Goal: Task Accomplishment & Management: Manage account settings

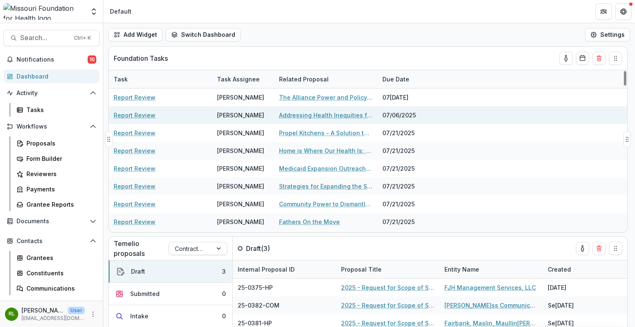
drag, startPoint x: 58, startPoint y: 56, endPoint x: 240, endPoint y: 115, distance: 191.0
click at [105, 65] on main "Search... Ctrl + K Notifications 10 Dashboard Activity Tasks Workflows Proposal…" at bounding box center [317, 175] width 635 height 304
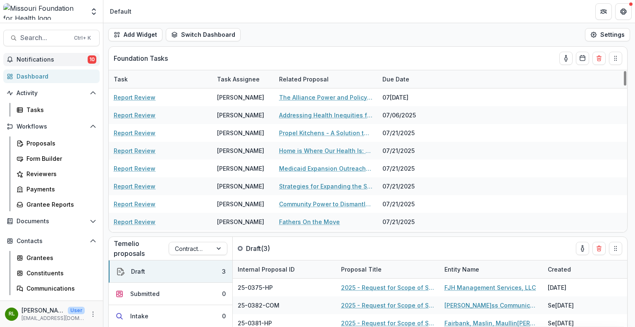
click at [68, 60] on span "Notifications" at bounding box center [52, 59] width 71 height 7
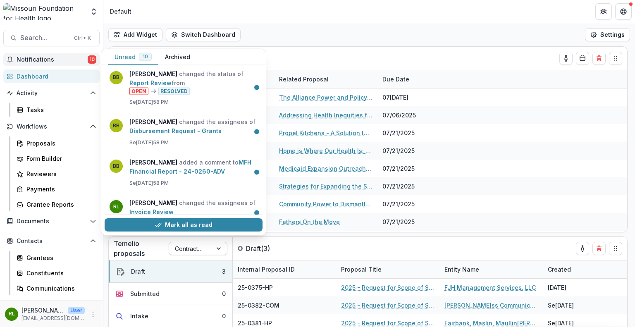
scroll to position [281, 0]
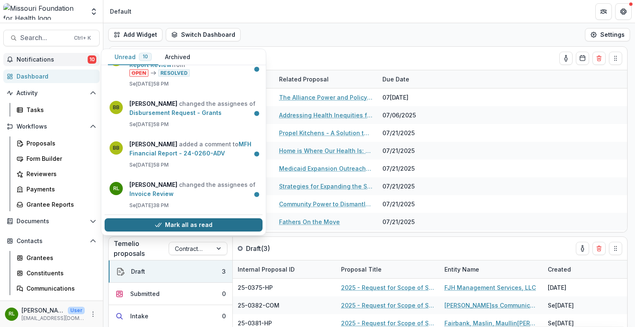
click at [163, 224] on button "Mark all as read" at bounding box center [184, 225] width 158 height 13
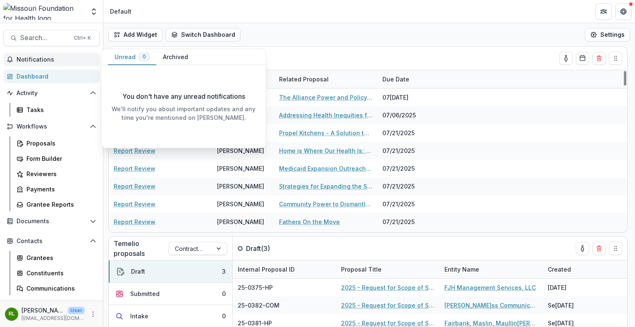
scroll to position [0, 0]
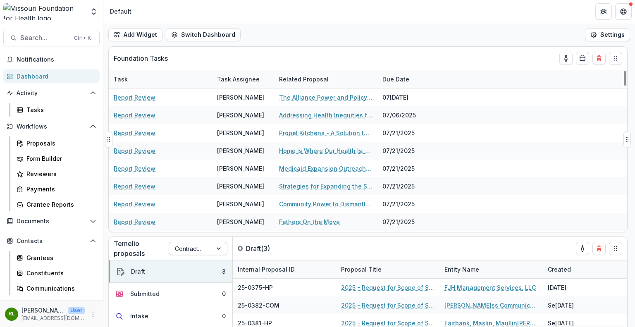
click at [308, 59] on div "Foundation Tasks" at bounding box center [353, 58] width 479 height 23
click at [567, 62] on button "toggle-assigned-to-me" at bounding box center [565, 58] width 13 height 13
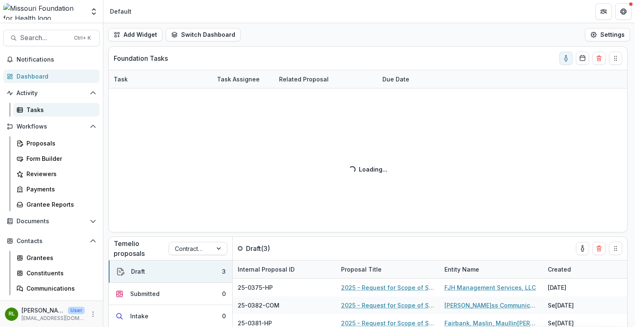
click at [51, 115] on link "Tasks" at bounding box center [56, 110] width 86 height 14
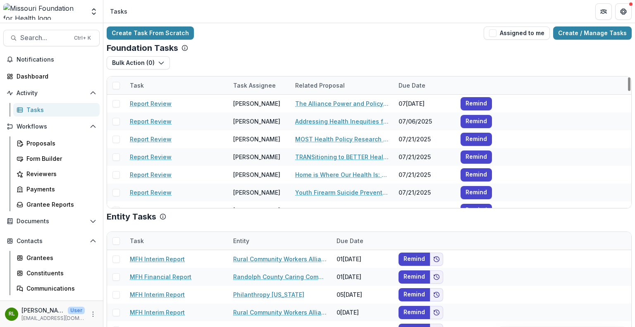
click at [109, 86] on div at bounding box center [116, 85] width 18 height 18
click at [112, 86] on span at bounding box center [115, 85] width 7 height 7
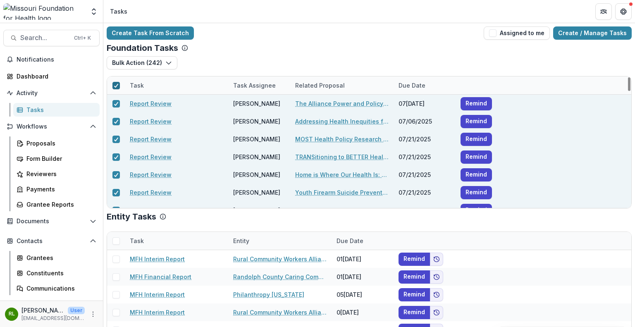
click at [116, 86] on polyline at bounding box center [116, 85] width 4 height 3
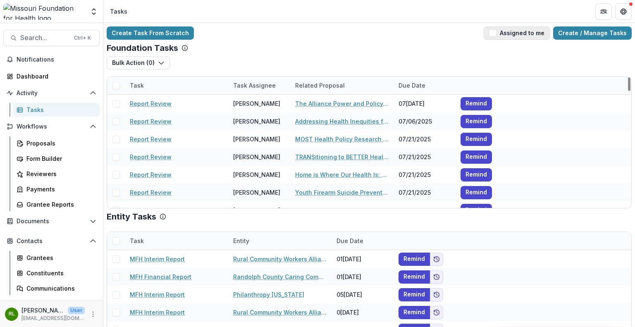
click at [516, 33] on button "Assigned to me" at bounding box center [517, 32] width 66 height 13
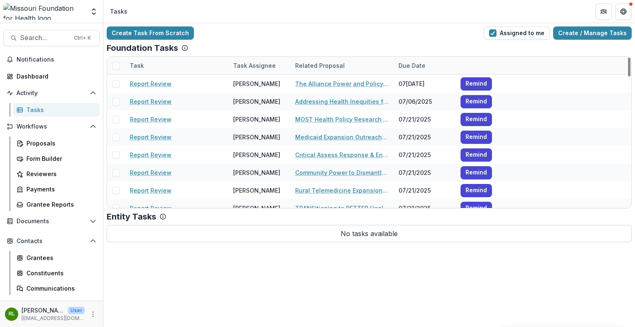
click at [115, 65] on span at bounding box center [115, 65] width 7 height 7
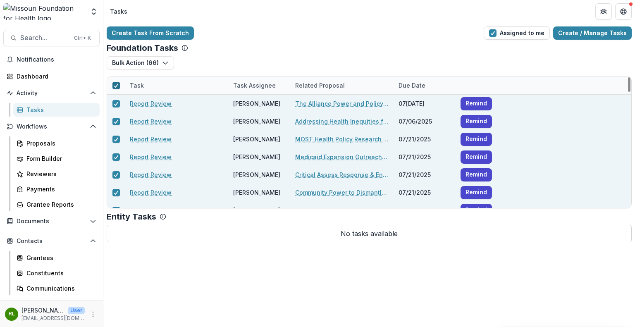
click at [114, 87] on icon at bounding box center [116, 86] width 5 height 4
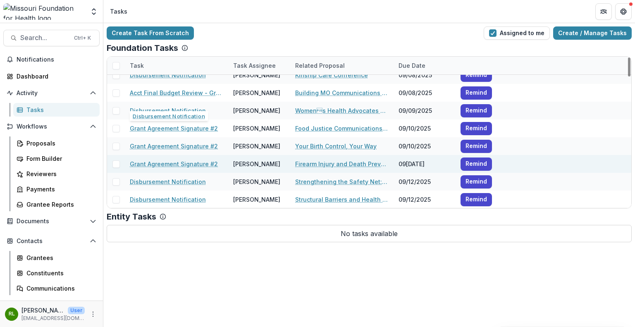
scroll to position [916, 0]
